Goal: Task Accomplishment & Management: Complete application form

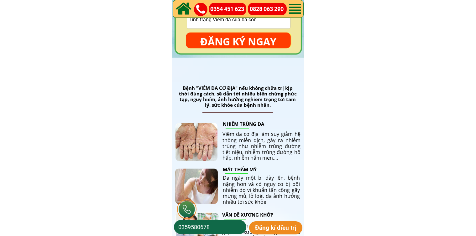
scroll to position [940, 0]
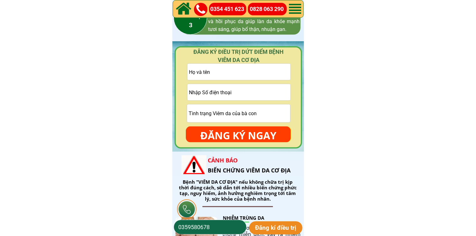
click at [252, 94] on input "tel" at bounding box center [238, 92] width 103 height 16
paste input "0976313519"
type input "0976313519"
click at [235, 78] on input "text" at bounding box center [238, 72] width 103 height 16
paste input "Khoa [PERSON_NAME]"
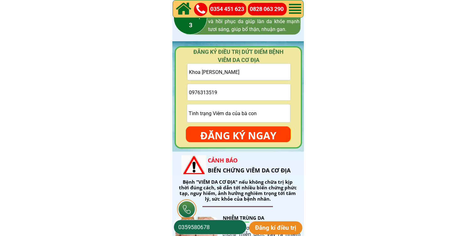
type input "Khoa [PERSON_NAME]"
click at [224, 116] on input "text" at bounding box center [238, 114] width 103 height 18
type input "cmt"
click at [222, 130] on p "ĐĂNG KÝ NGAY" at bounding box center [238, 136] width 105 height 18
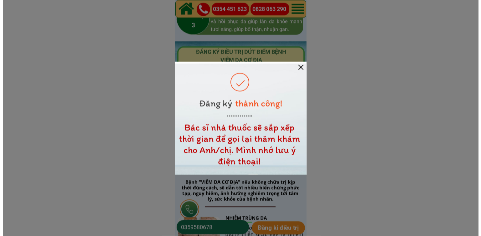
scroll to position [0, 0]
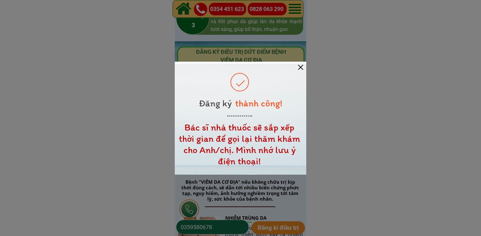
click at [302, 67] on div at bounding box center [300, 67] width 5 height 5
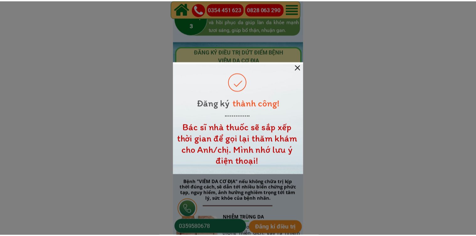
scroll to position [940, 0]
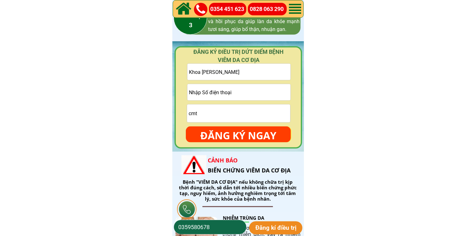
click at [242, 90] on input "tel" at bounding box center [238, 92] width 103 height 16
paste input "0394085069"
type input "0394085069"
click at [229, 69] on input "text" at bounding box center [238, 72] width 103 height 16
paste input "[PERSON_NAME]"
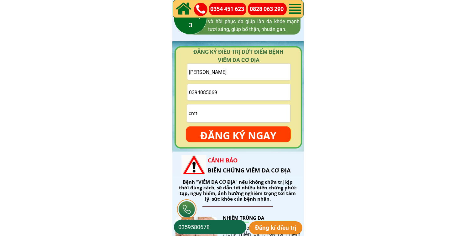
type input "[PERSON_NAME]"
click at [221, 113] on input "cmt" at bounding box center [238, 114] width 103 height 18
type input "cmt"
click at [223, 129] on p "ĐĂNG KÝ NGAY" at bounding box center [238, 136] width 105 height 18
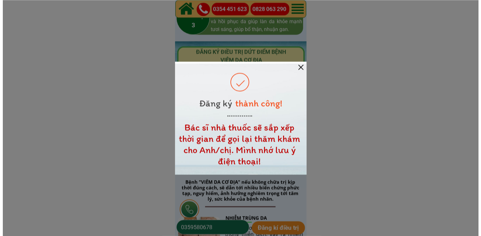
scroll to position [0, 0]
